Goal: Information Seeking & Learning: Learn about a topic

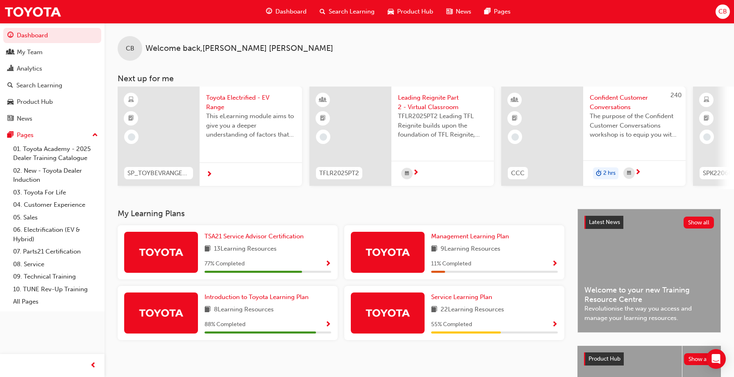
click at [338, 12] on span "Search Learning" at bounding box center [352, 11] width 46 height 9
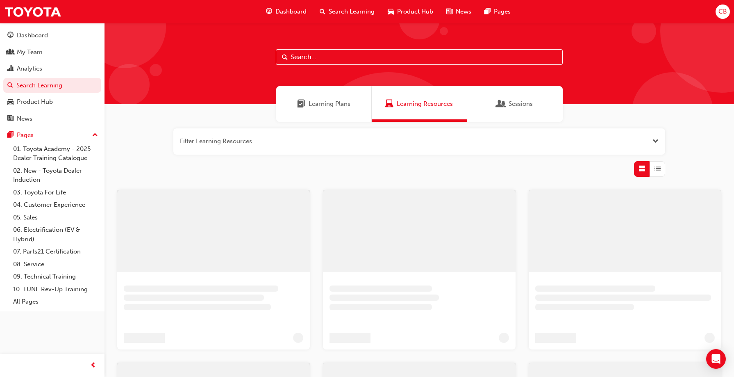
click at [299, 58] on input "text" at bounding box center [419, 57] width 287 height 16
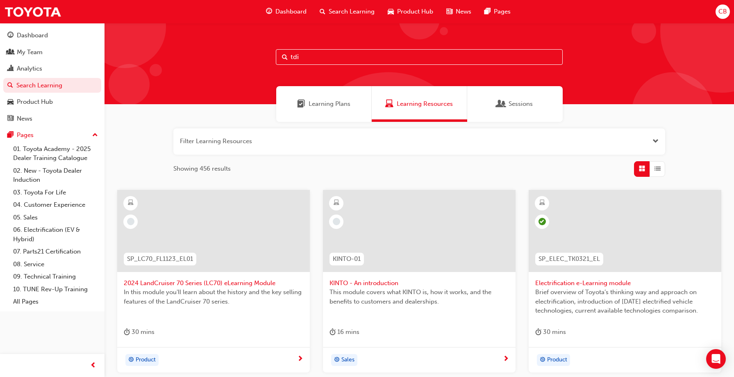
type input "tdi"
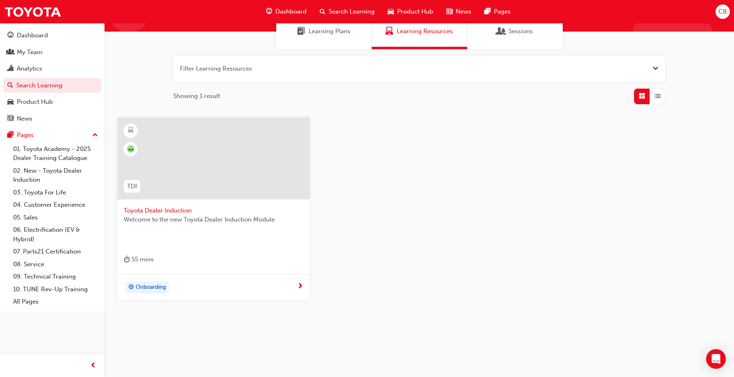
scroll to position [75, 0]
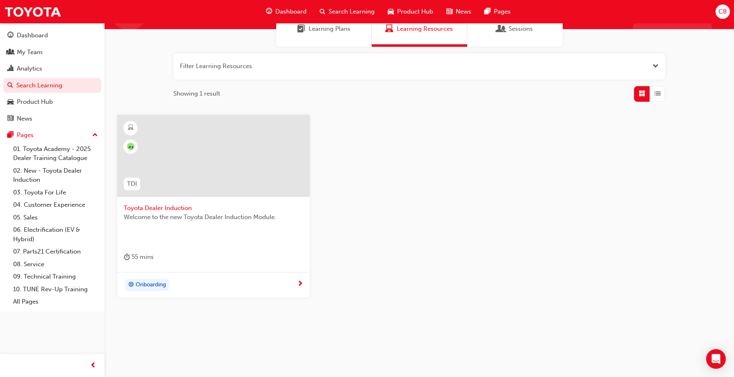
click at [162, 285] on span "Onboarding" at bounding box center [151, 284] width 30 height 9
